Goal: Task Accomplishment & Management: Use online tool/utility

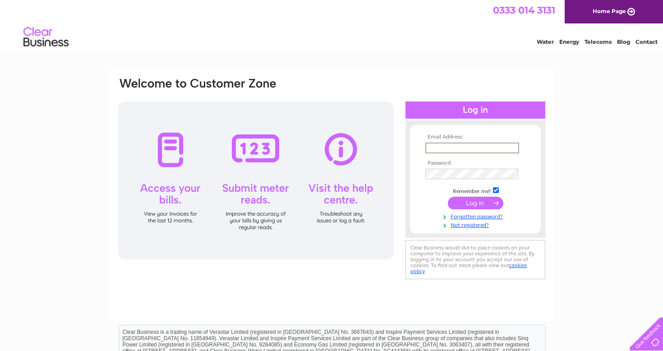
type input "[EMAIL_ADDRESS][DOMAIN_NAME]"
click at [475, 202] on input "submit" at bounding box center [475, 203] width 55 height 13
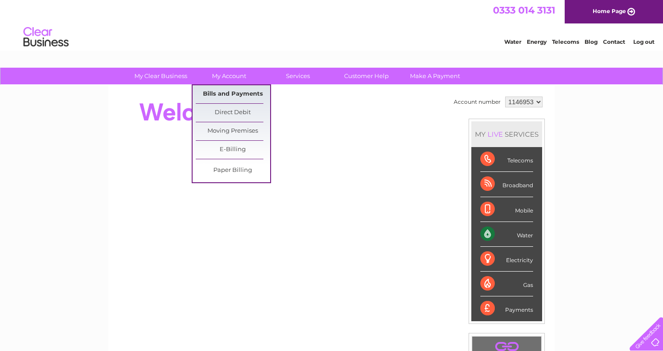
click at [224, 94] on link "Bills and Payments" at bounding box center [233, 94] width 74 height 18
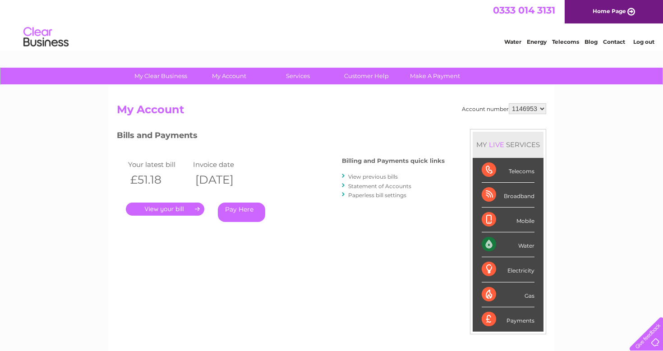
click at [542, 109] on select "1146953 1146955 1146956" at bounding box center [527, 108] width 37 height 11
select select "1146956"
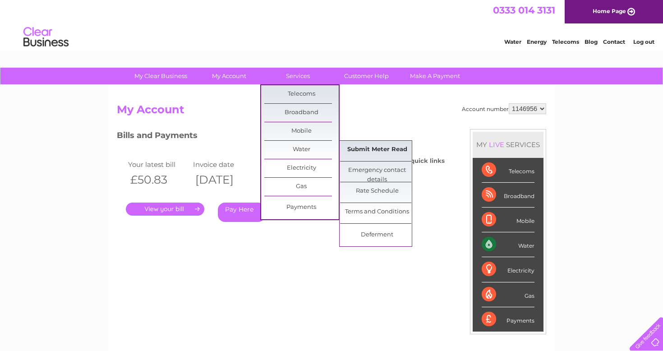
click at [370, 153] on link "Submit Meter Read" at bounding box center [377, 150] width 74 height 18
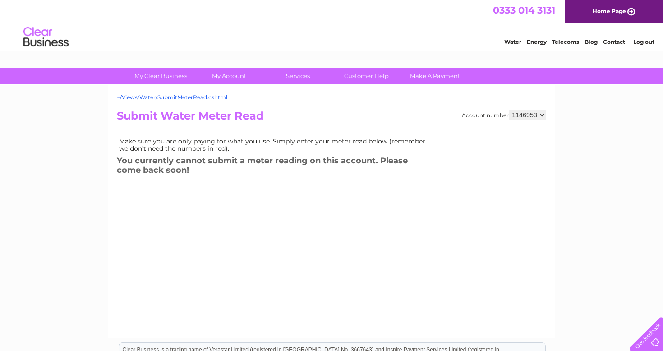
click at [648, 42] on link "Log out" at bounding box center [643, 41] width 21 height 7
